Goal: Task Accomplishment & Management: Use online tool/utility

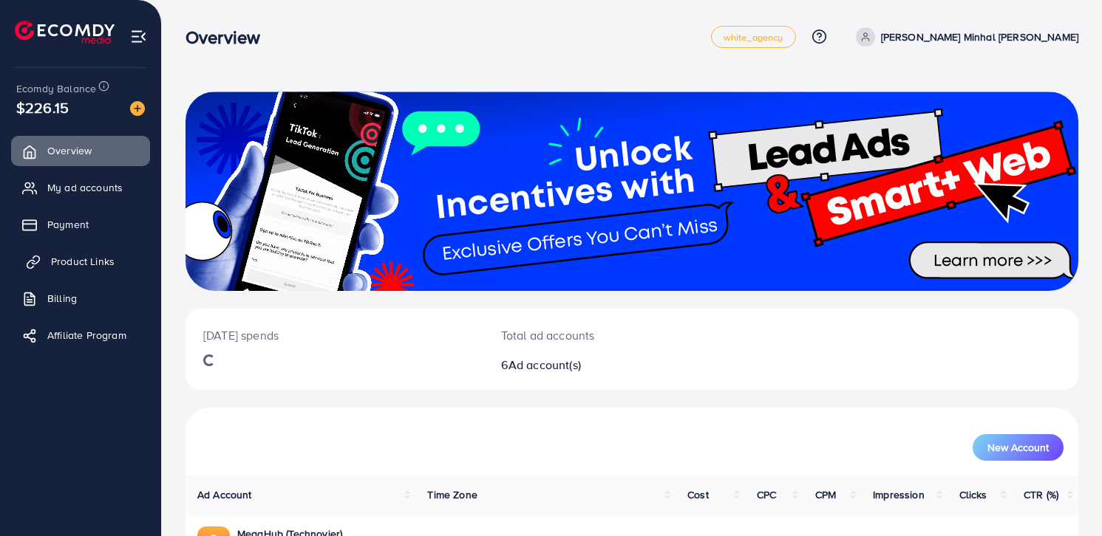
click at [66, 265] on span "Product Links" at bounding box center [83, 261] width 64 height 15
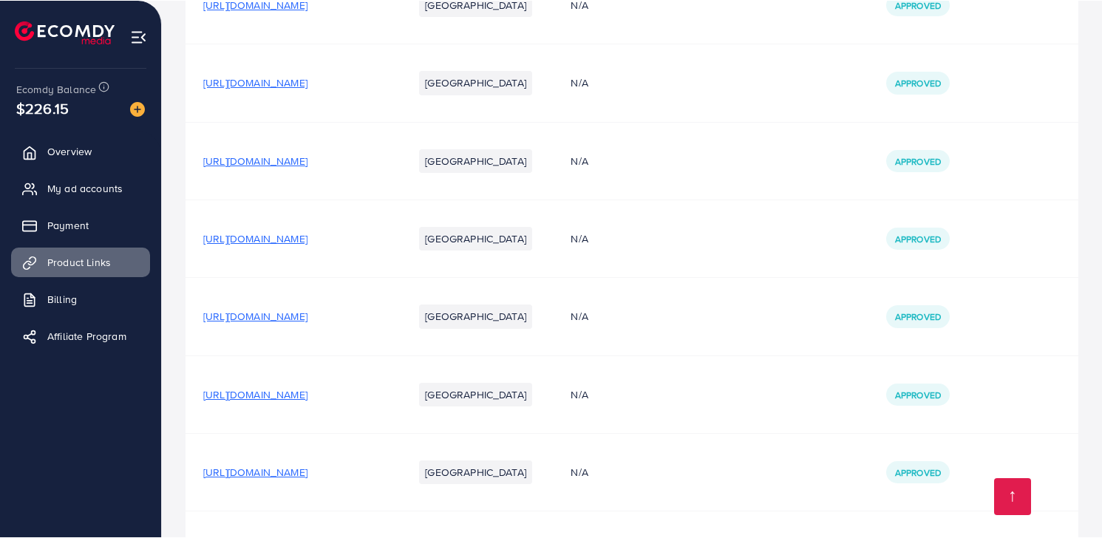
scroll to position [593, 0]
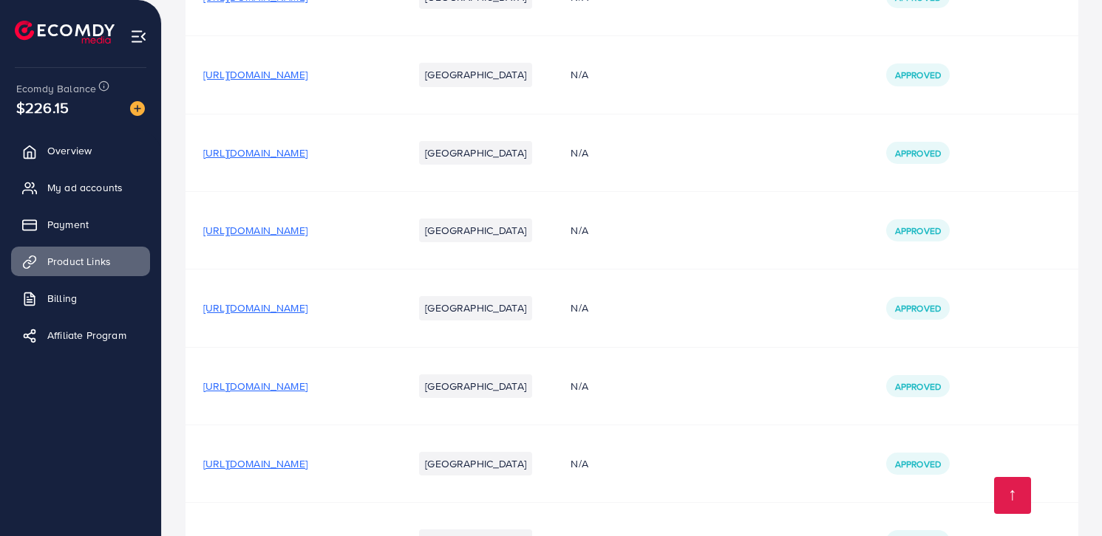
click at [294, 394] on span "https://uk.edworld.com.pk/?utm_source=tiktok&utm_medium=paid&utm_id=__PLACEMENT…" at bounding box center [255, 386] width 104 height 15
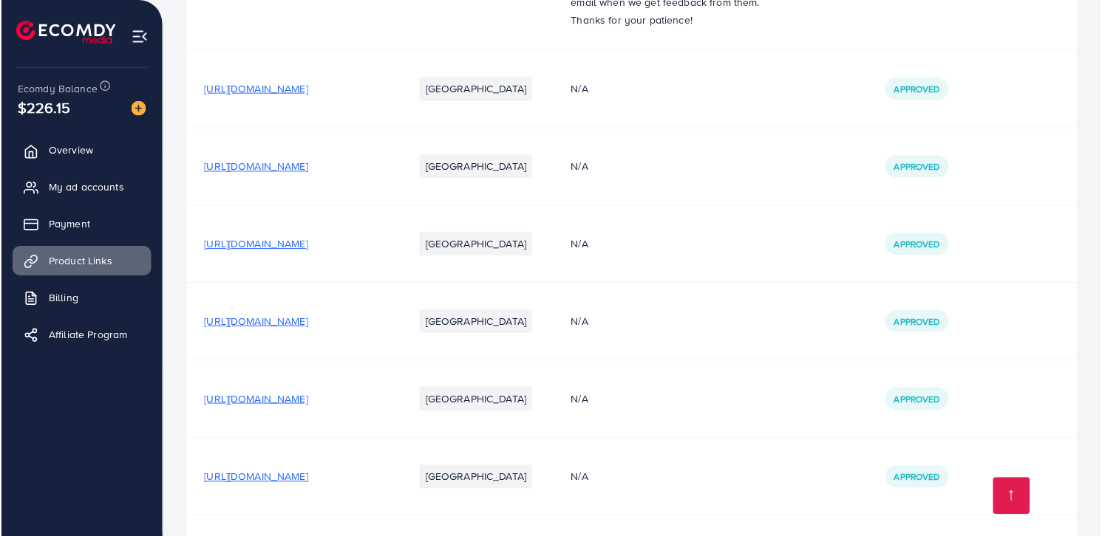
scroll to position [0, 0]
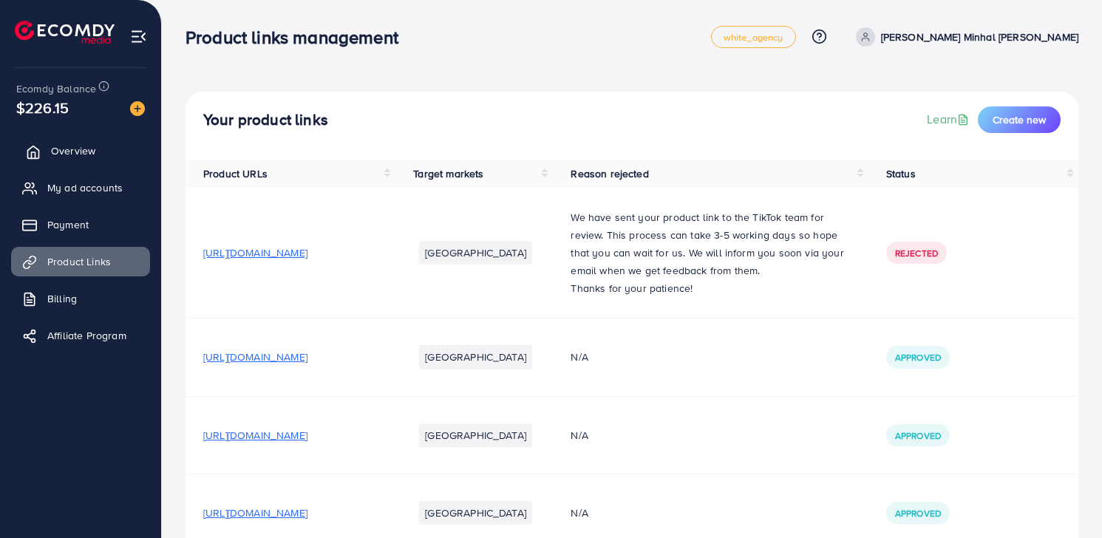
click at [74, 154] on span "Overview" at bounding box center [73, 150] width 44 height 15
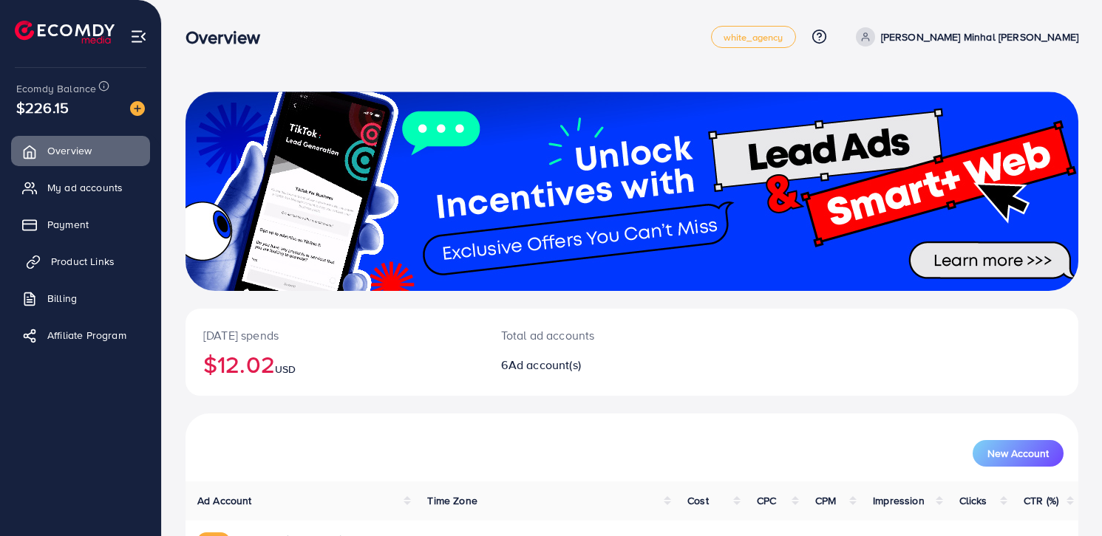
click at [72, 254] on span "Product Links" at bounding box center [83, 261] width 64 height 15
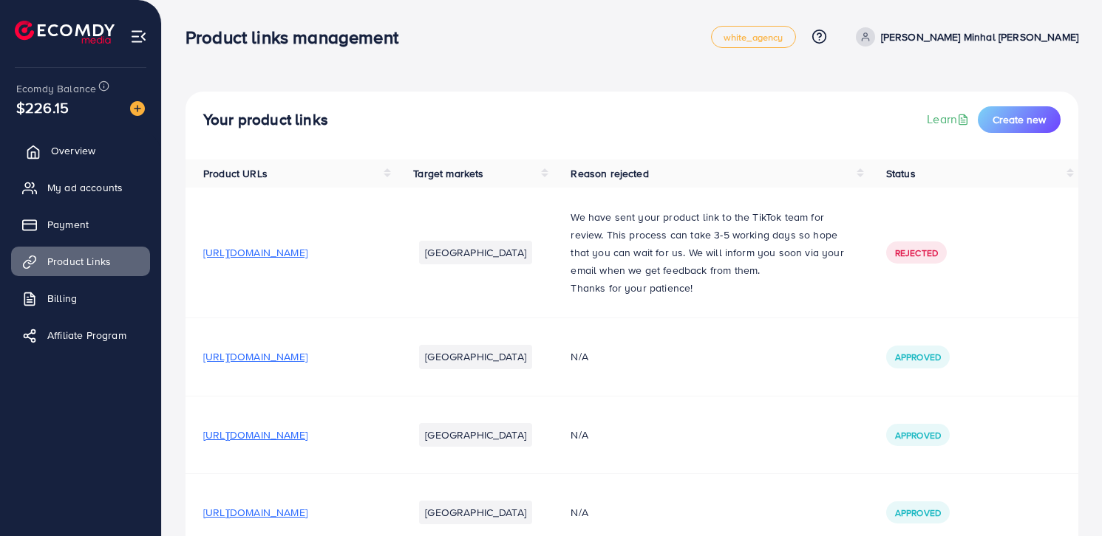
click at [78, 154] on span "Overview" at bounding box center [73, 150] width 44 height 15
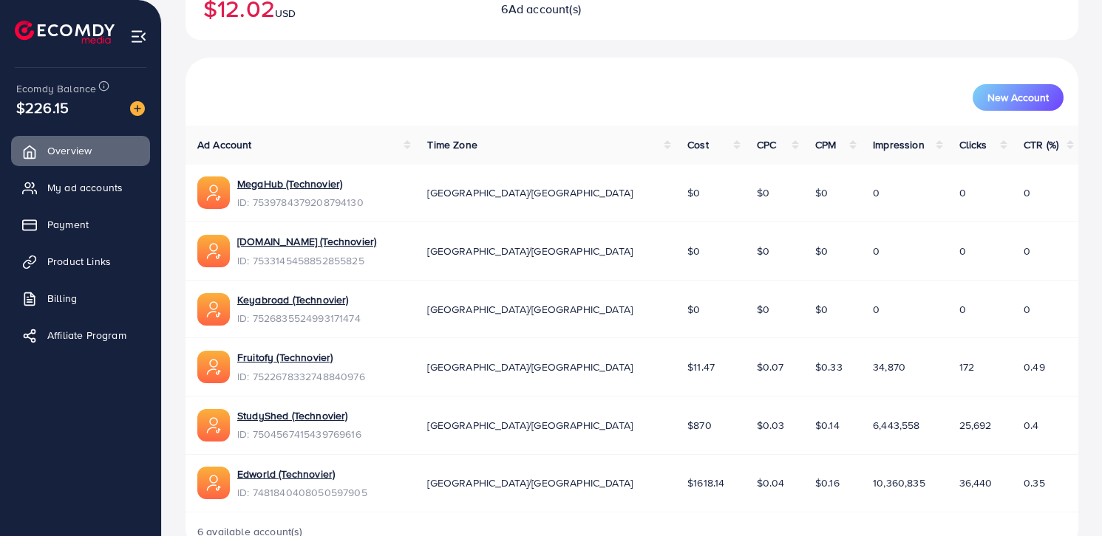
scroll to position [395, 0]
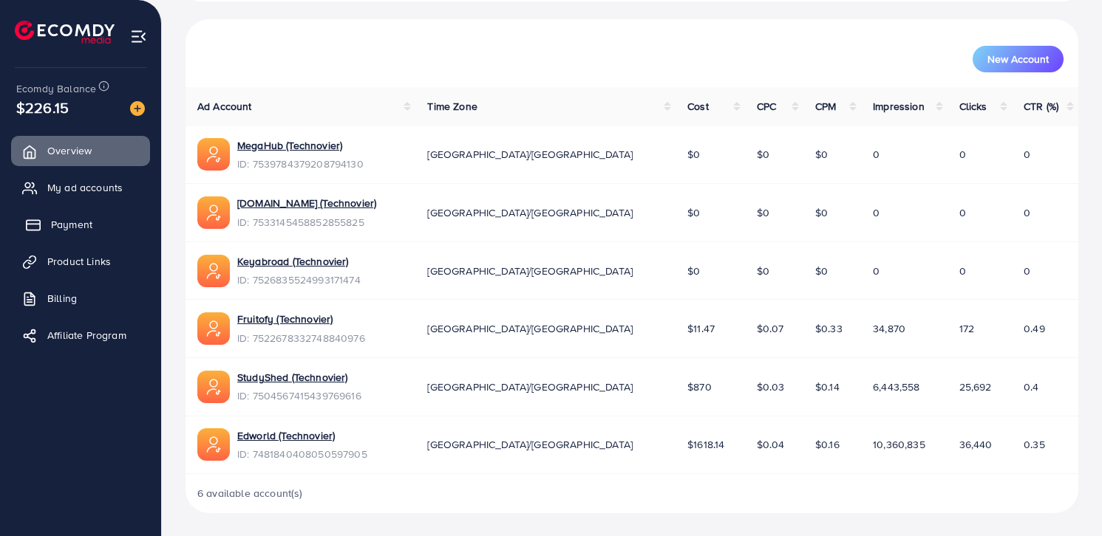
click at [89, 225] on span "Payment" at bounding box center [71, 224] width 41 height 15
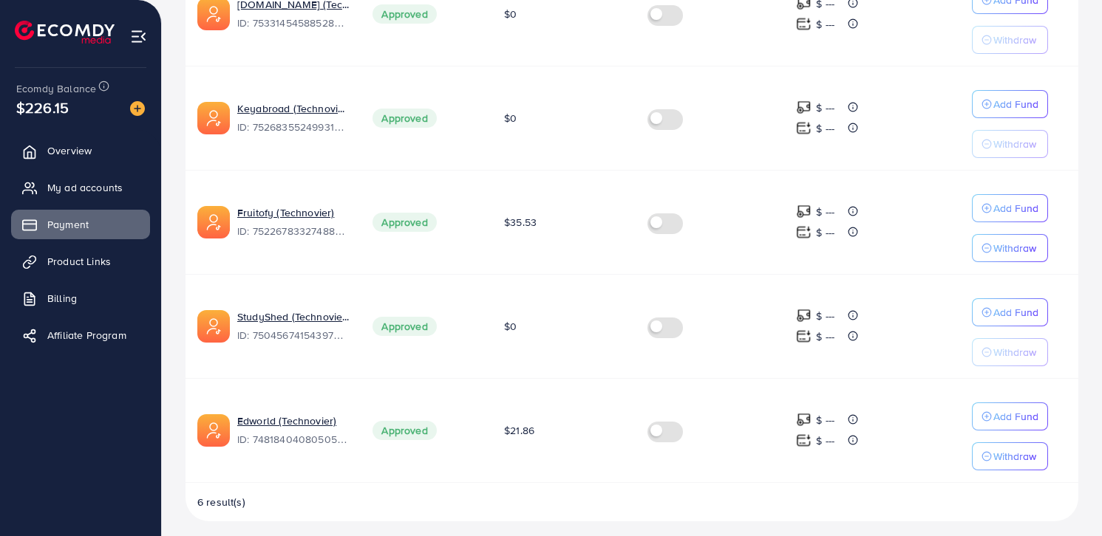
scroll to position [529, 0]
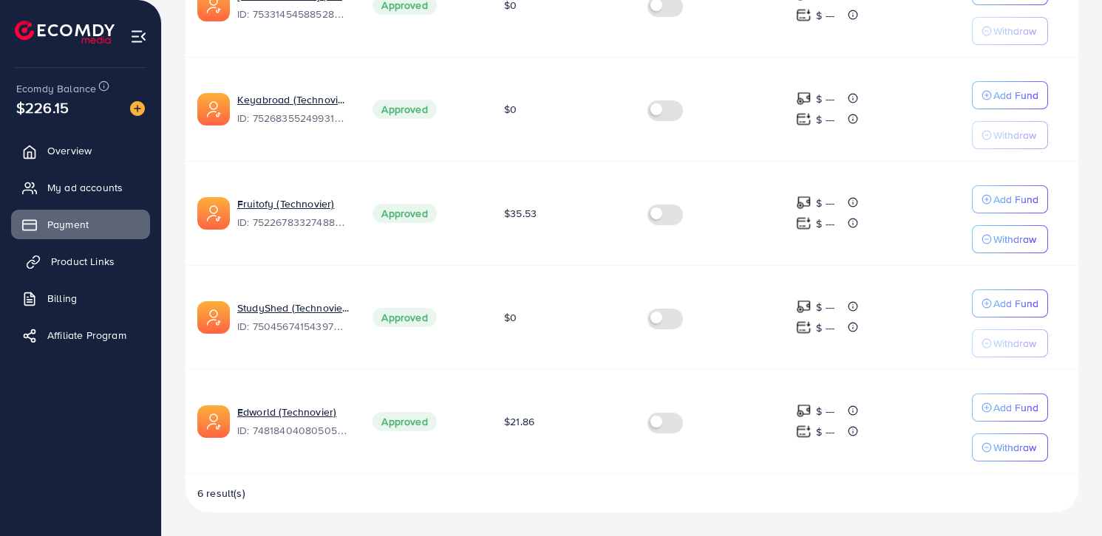
click at [112, 262] on span "Product Links" at bounding box center [83, 261] width 64 height 15
